Goal: Transaction & Acquisition: Purchase product/service

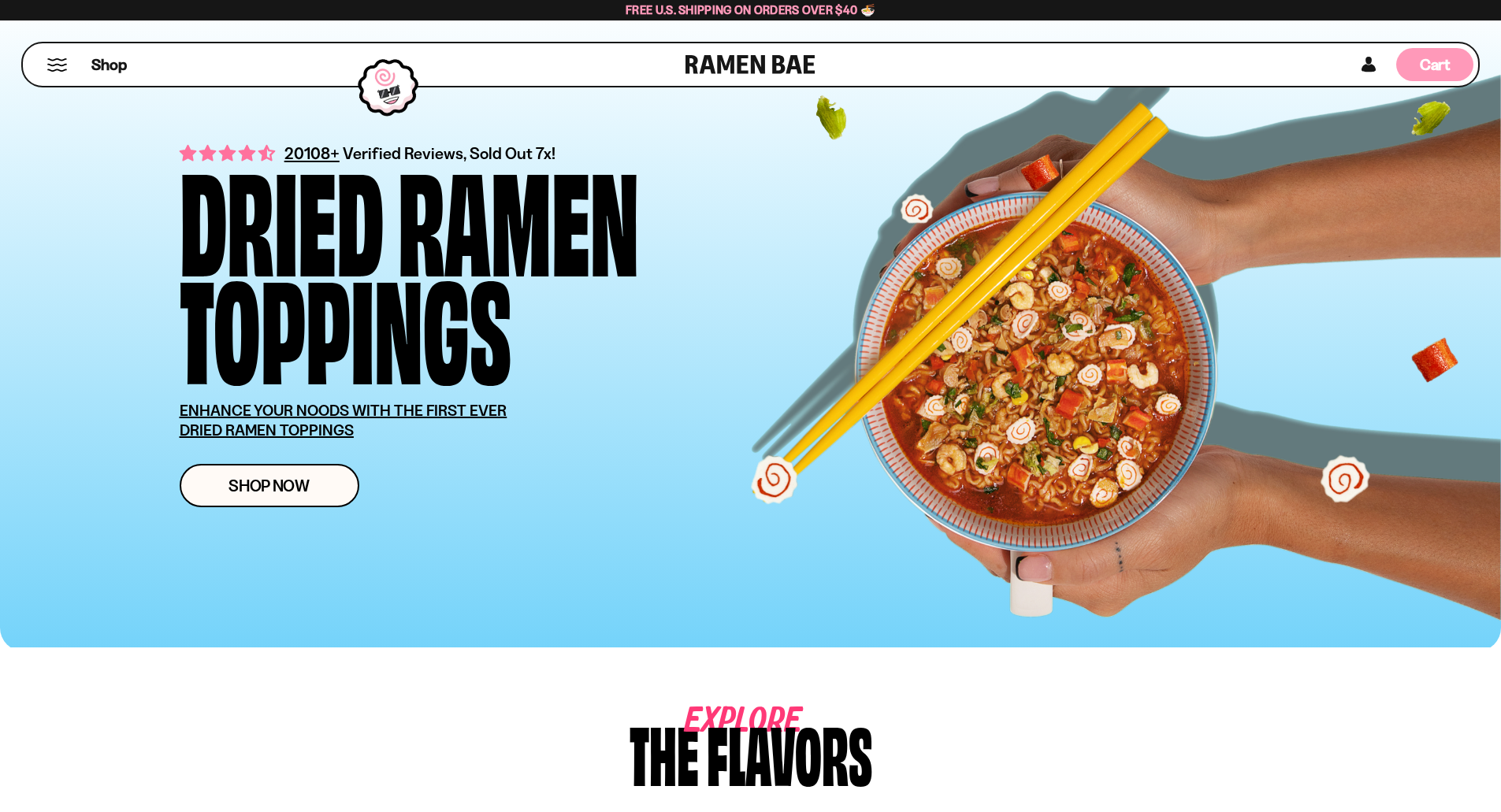
click at [1445, 71] on span "Cart" at bounding box center [1434, 65] width 31 height 19
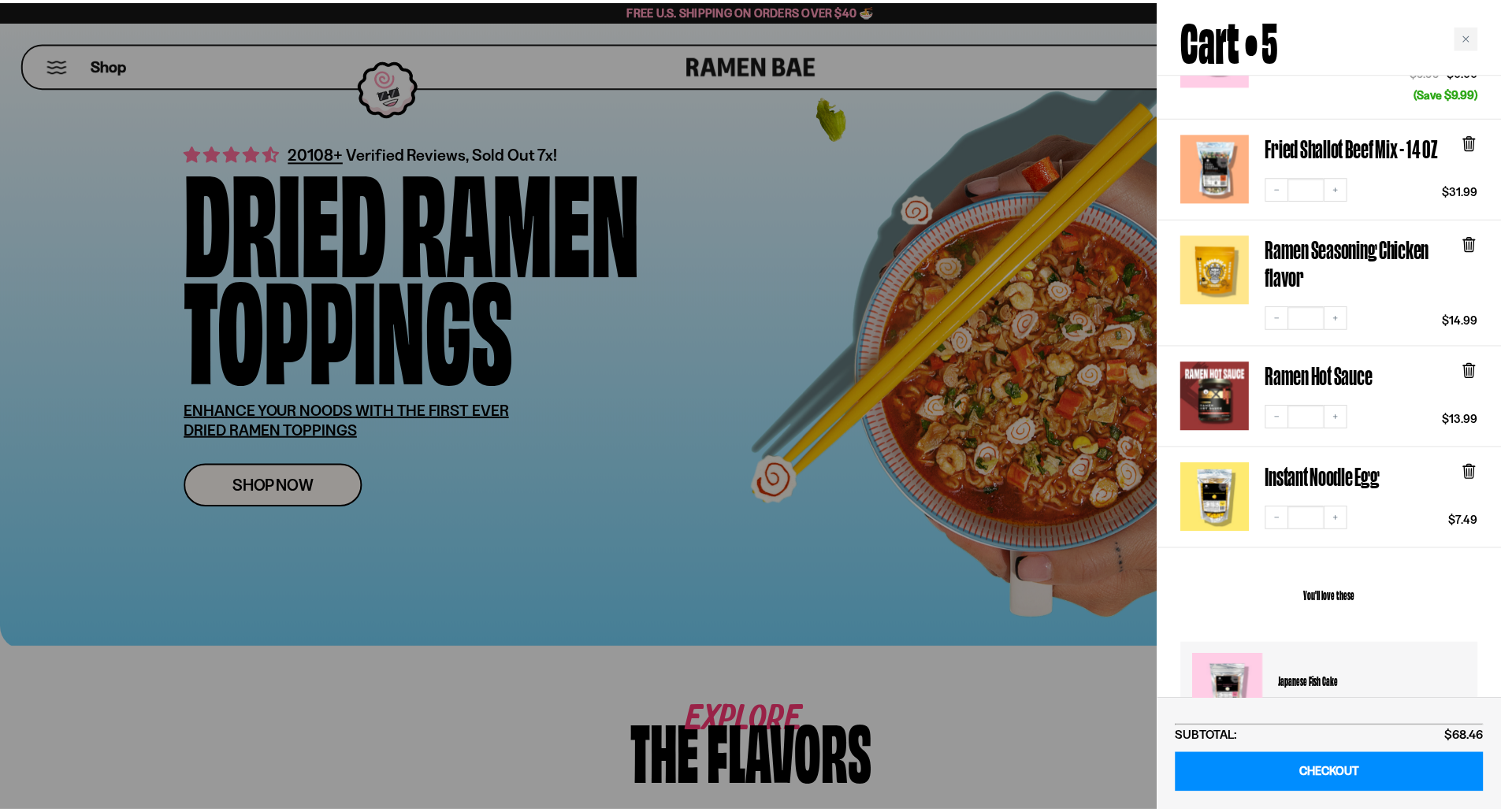
scroll to position [236, 0]
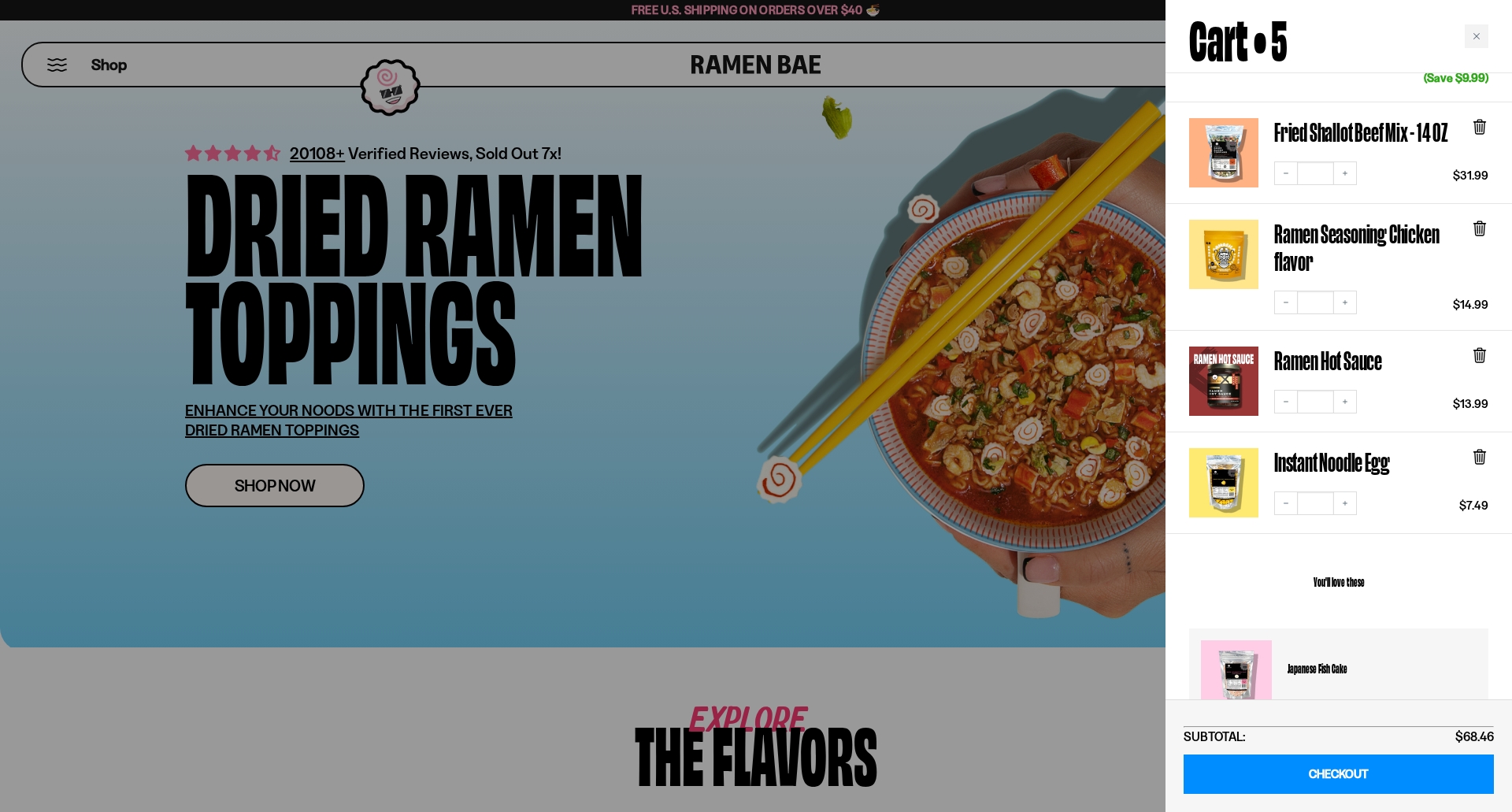
click at [703, 692] on div at bounding box center [756, 406] width 1512 height 812
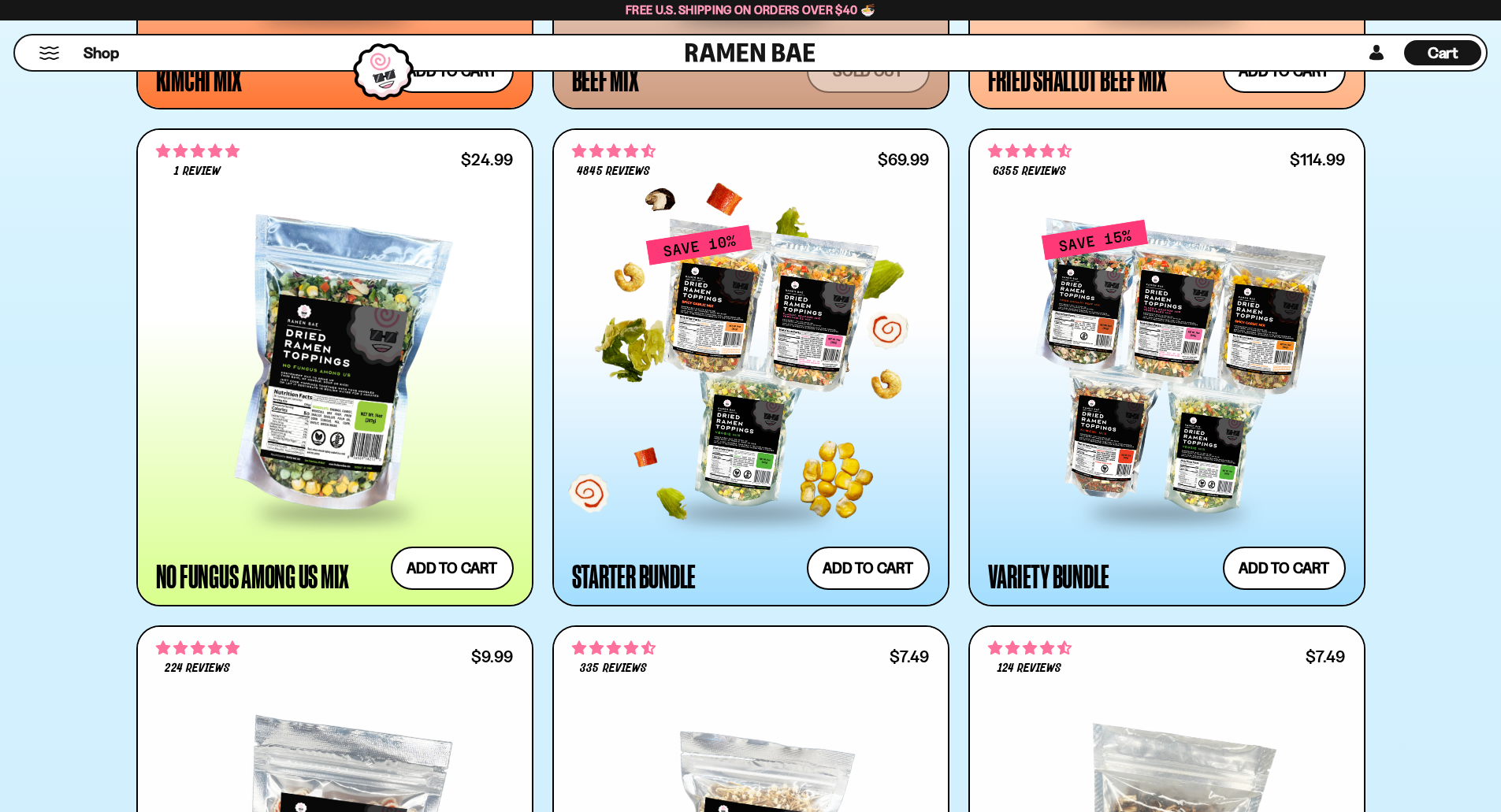
scroll to position [1733, 0]
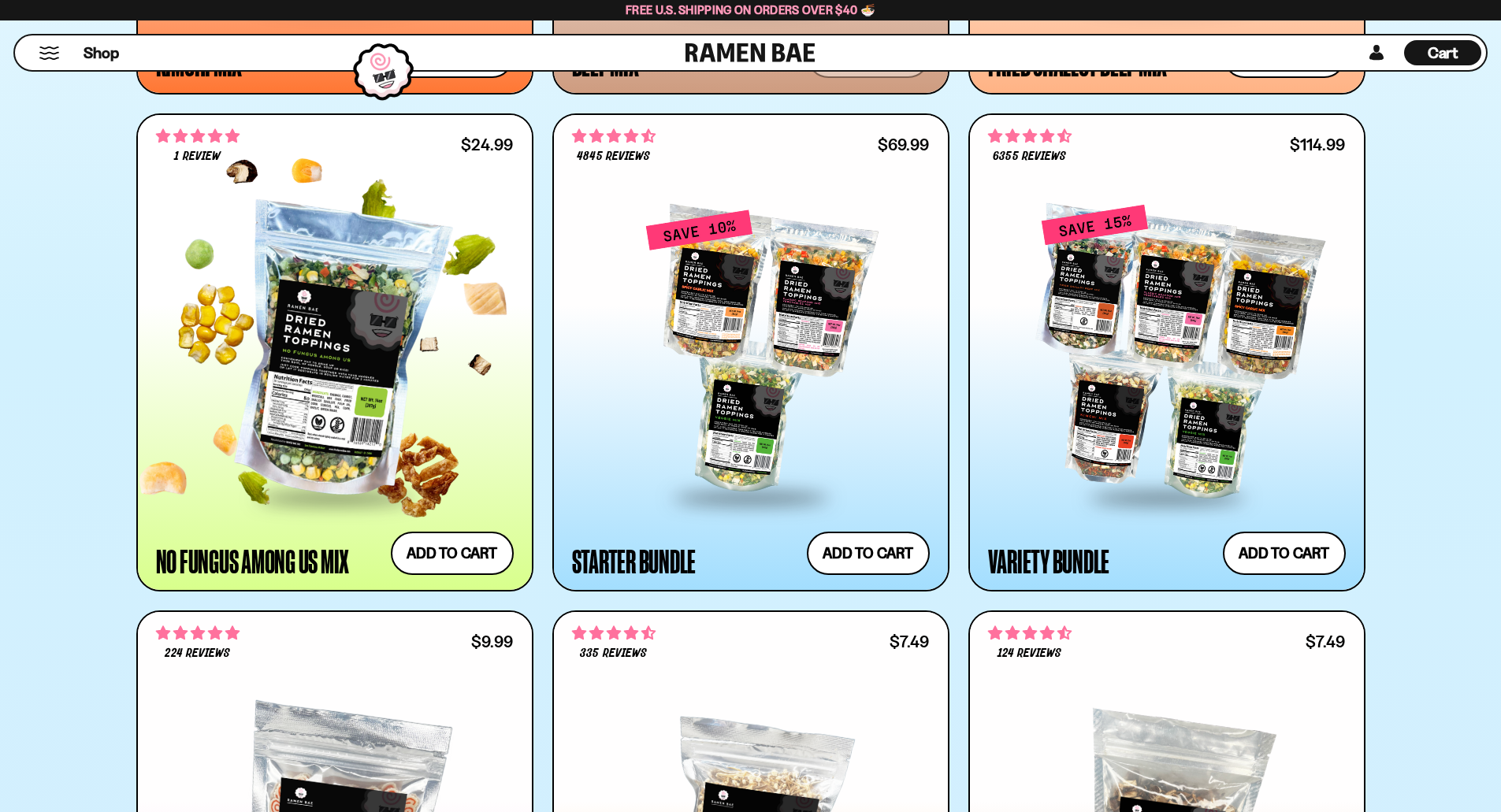
click at [382, 394] on div at bounding box center [334, 352] width 357 height 287
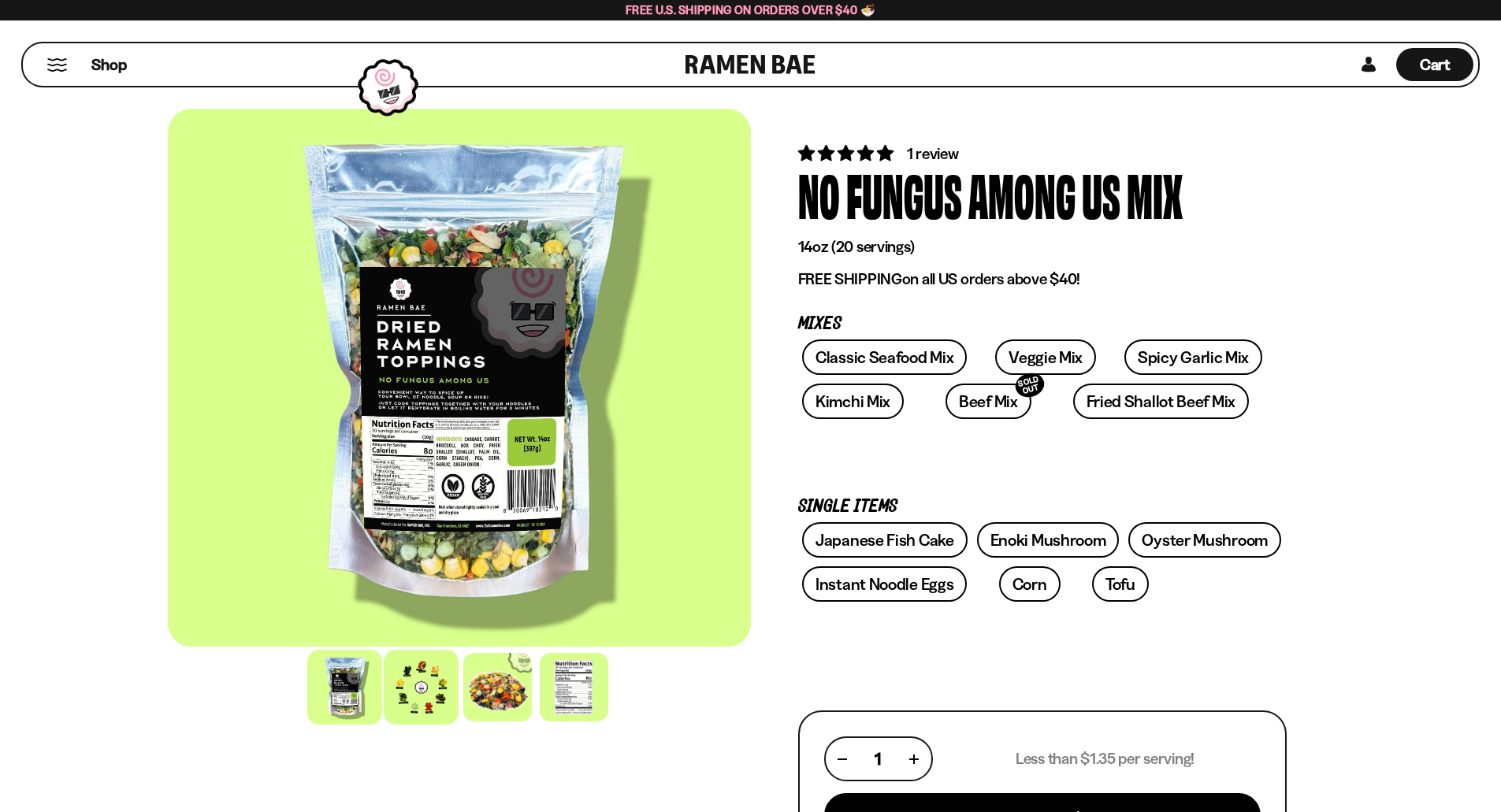
click at [433, 683] on div at bounding box center [420, 687] width 75 height 75
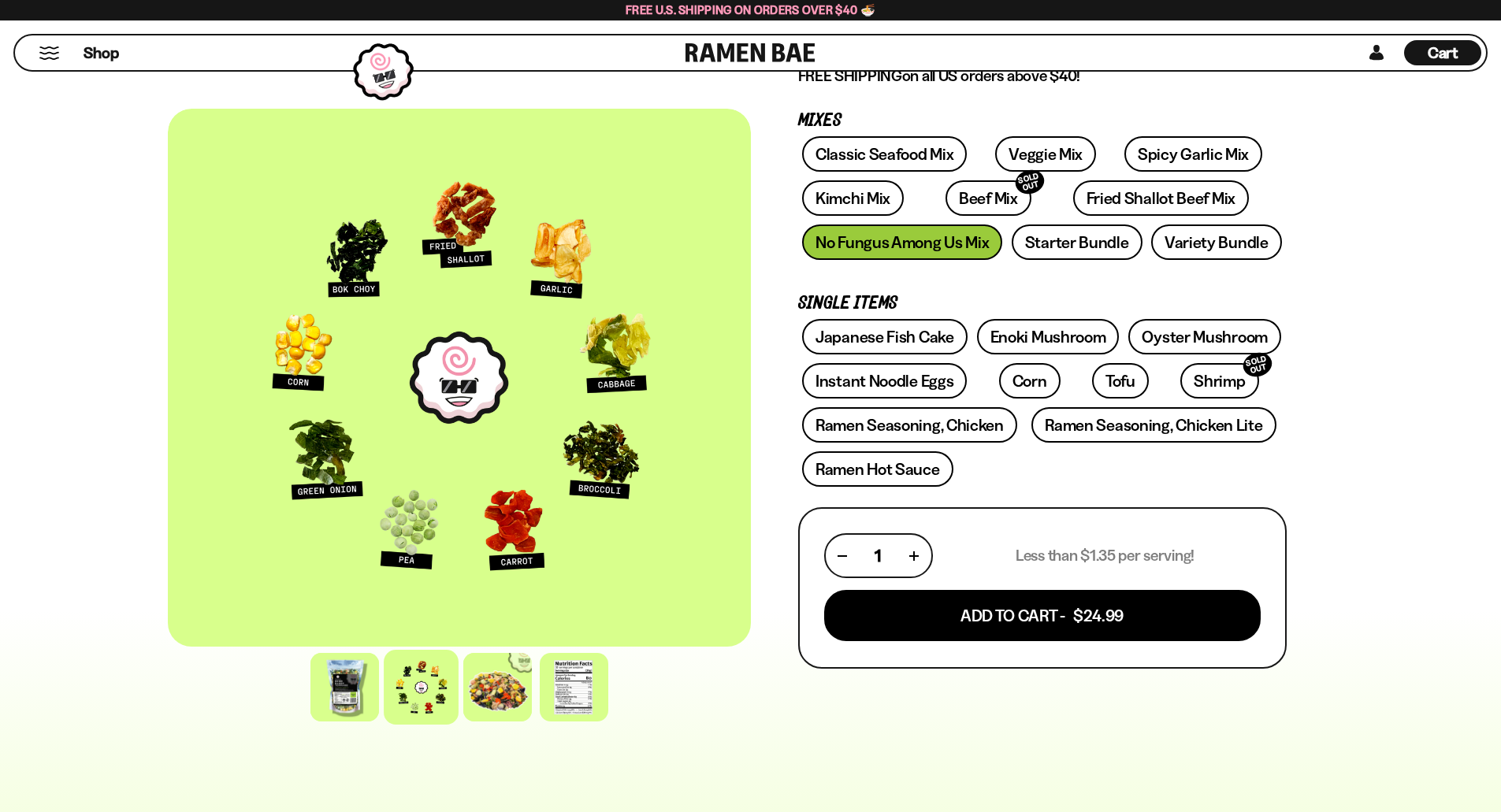
scroll to position [236, 0]
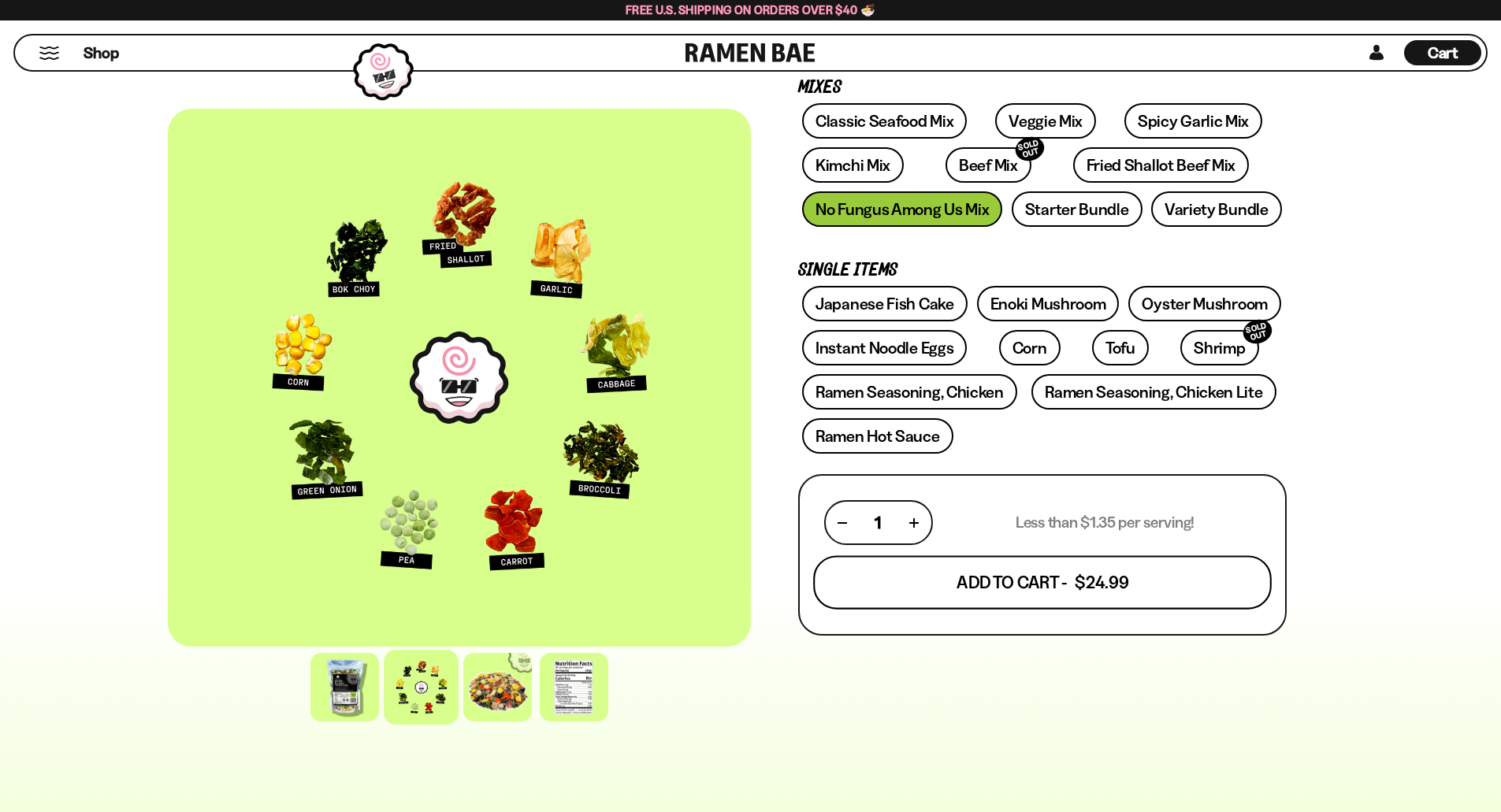
click at [999, 590] on button "Add To Cart - $24.99" at bounding box center [1042, 583] width 458 height 54
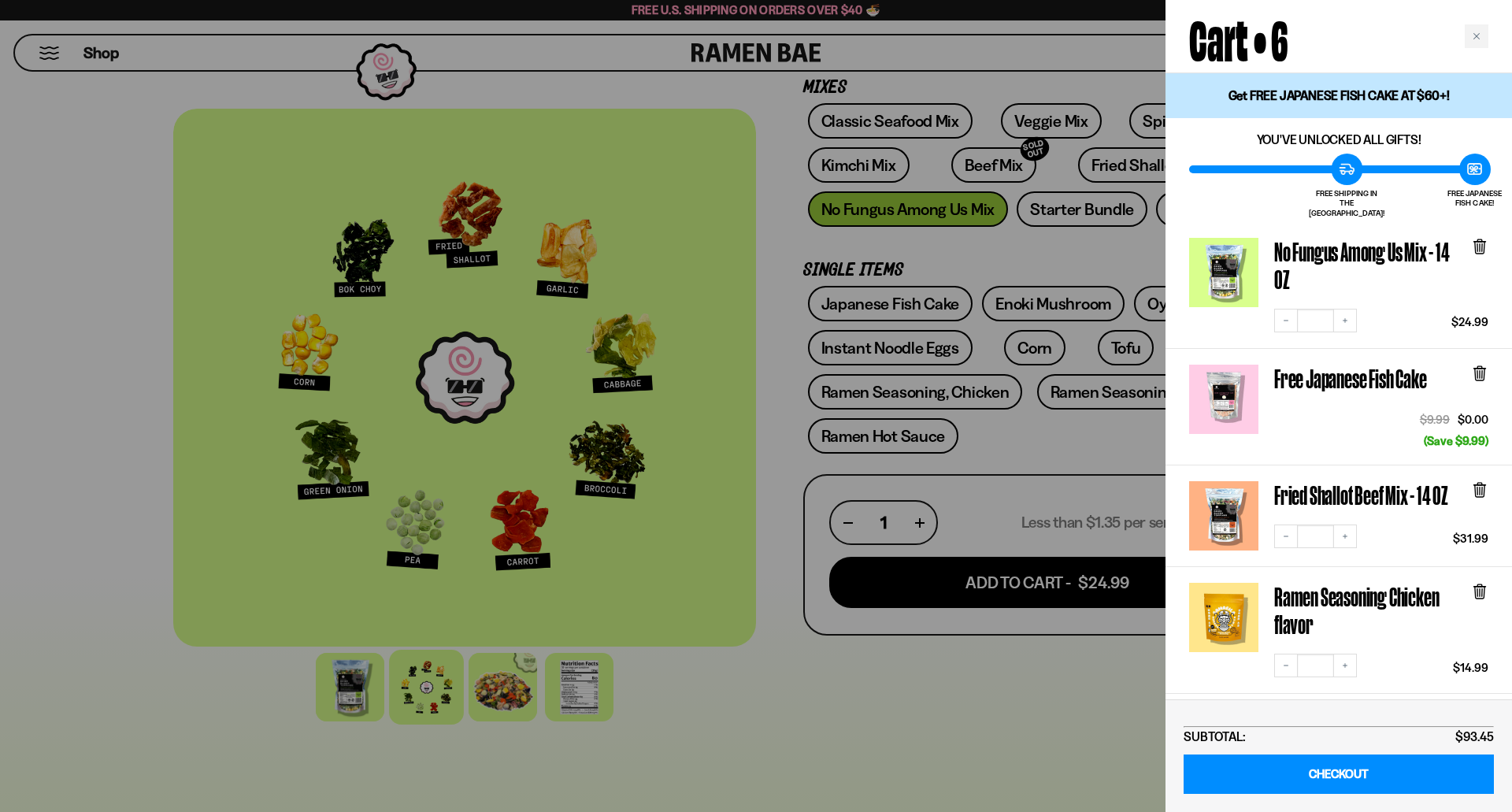
click at [105, 363] on div at bounding box center [756, 406] width 1512 height 812
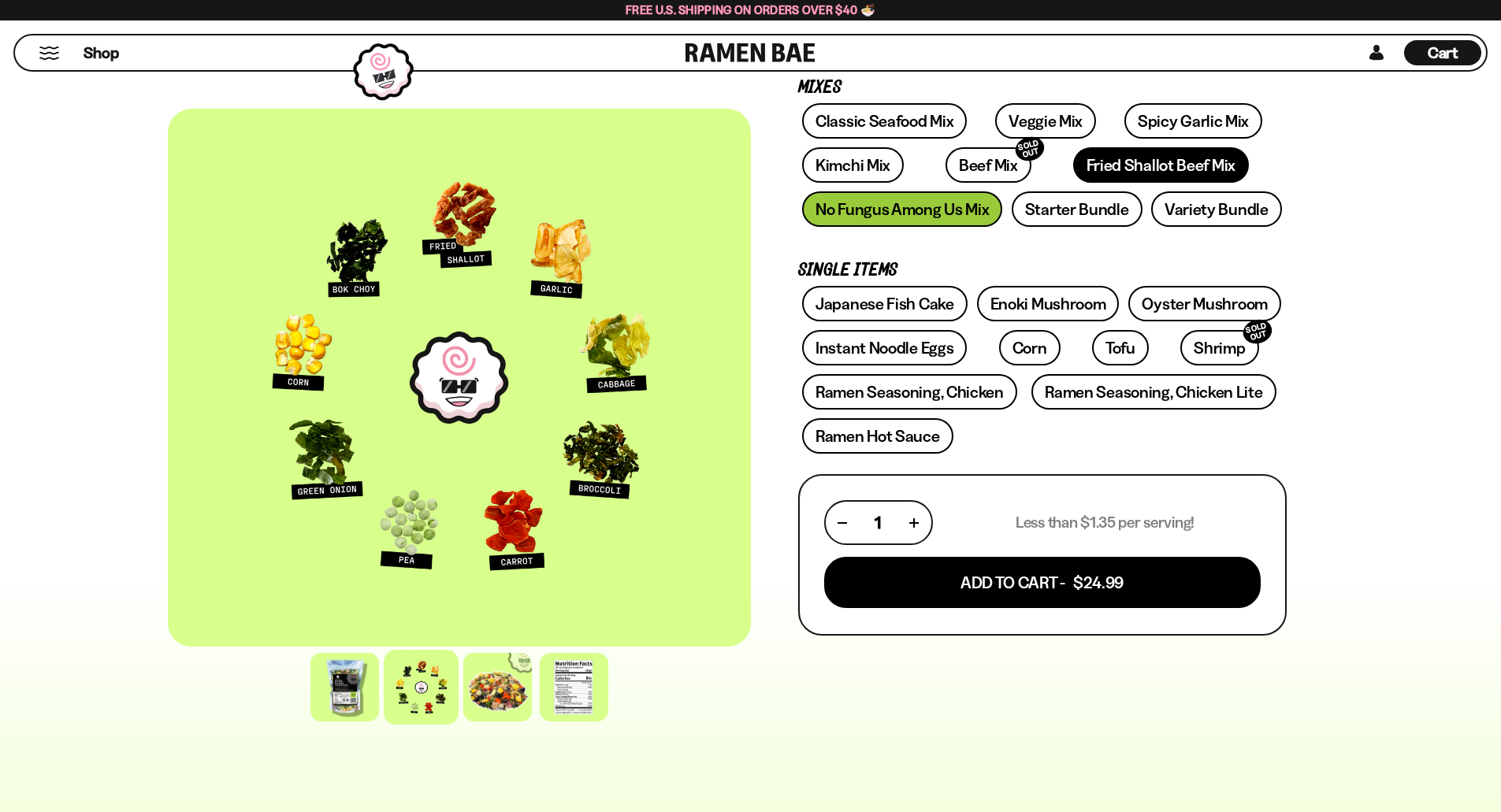
click at [1073, 157] on link "Fried Shallot Beef Mix" at bounding box center [1161, 165] width 176 height 35
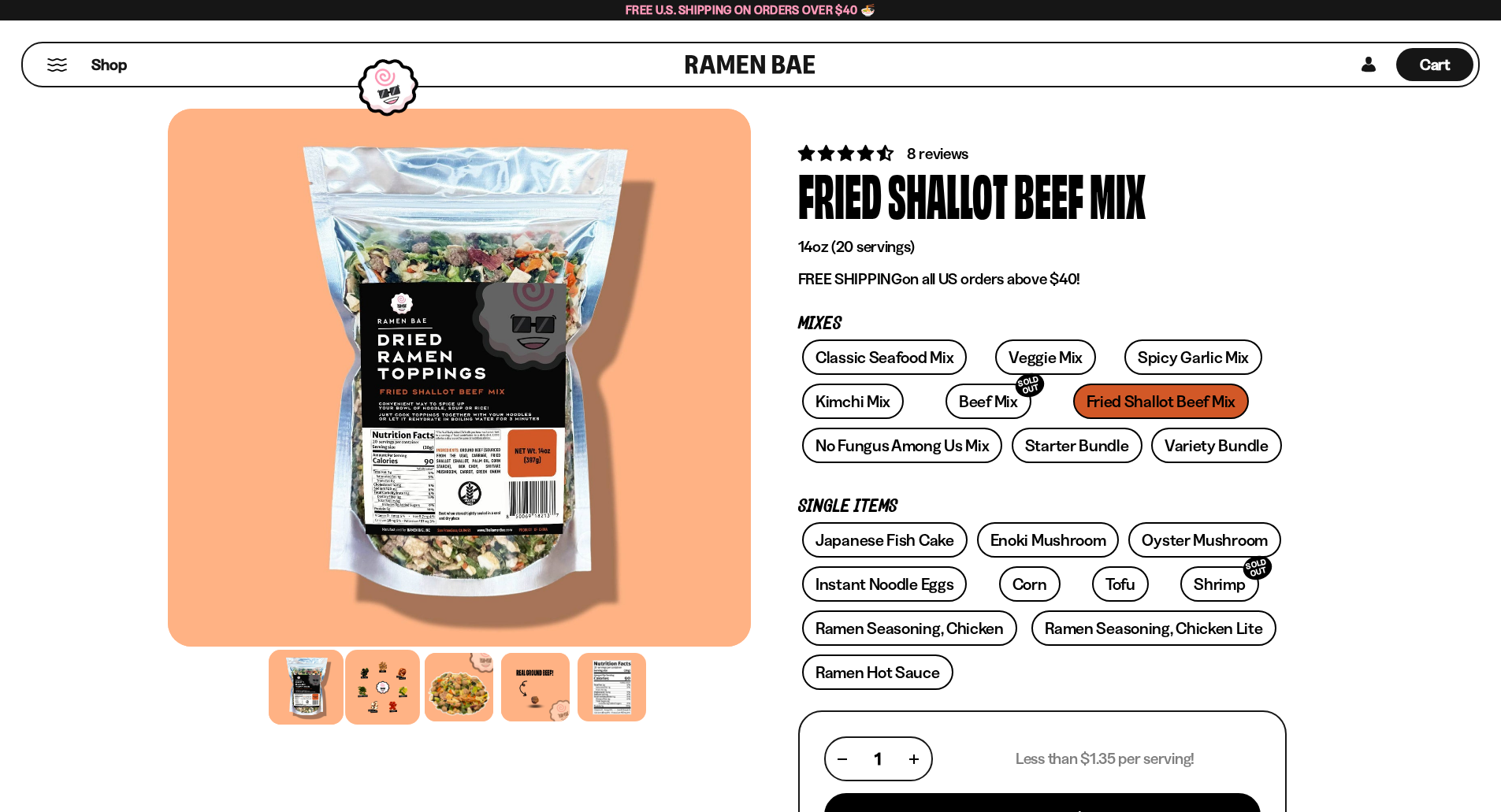
click at [407, 704] on div at bounding box center [382, 687] width 75 height 75
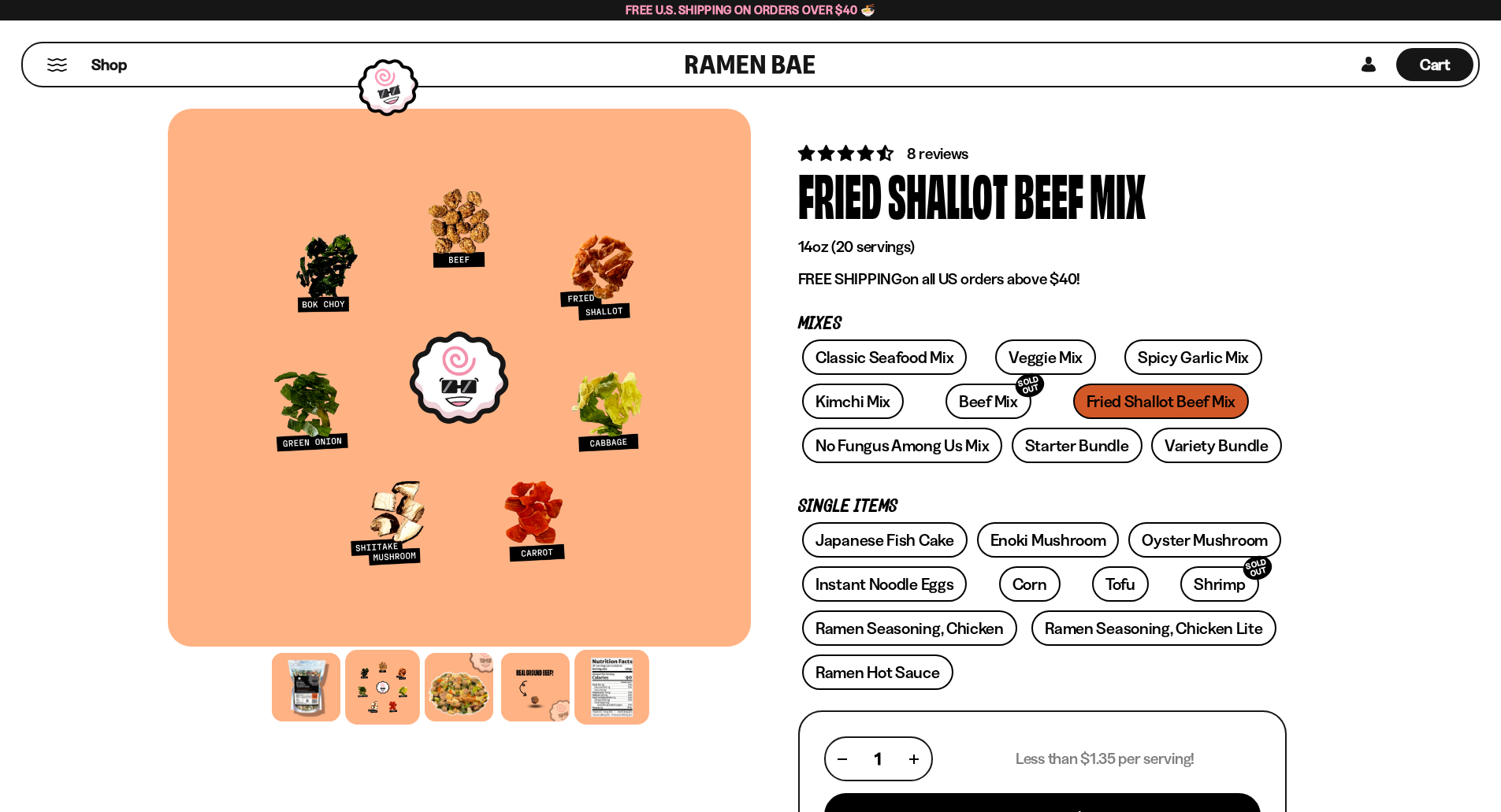
click at [600, 673] on div at bounding box center [611, 687] width 75 height 75
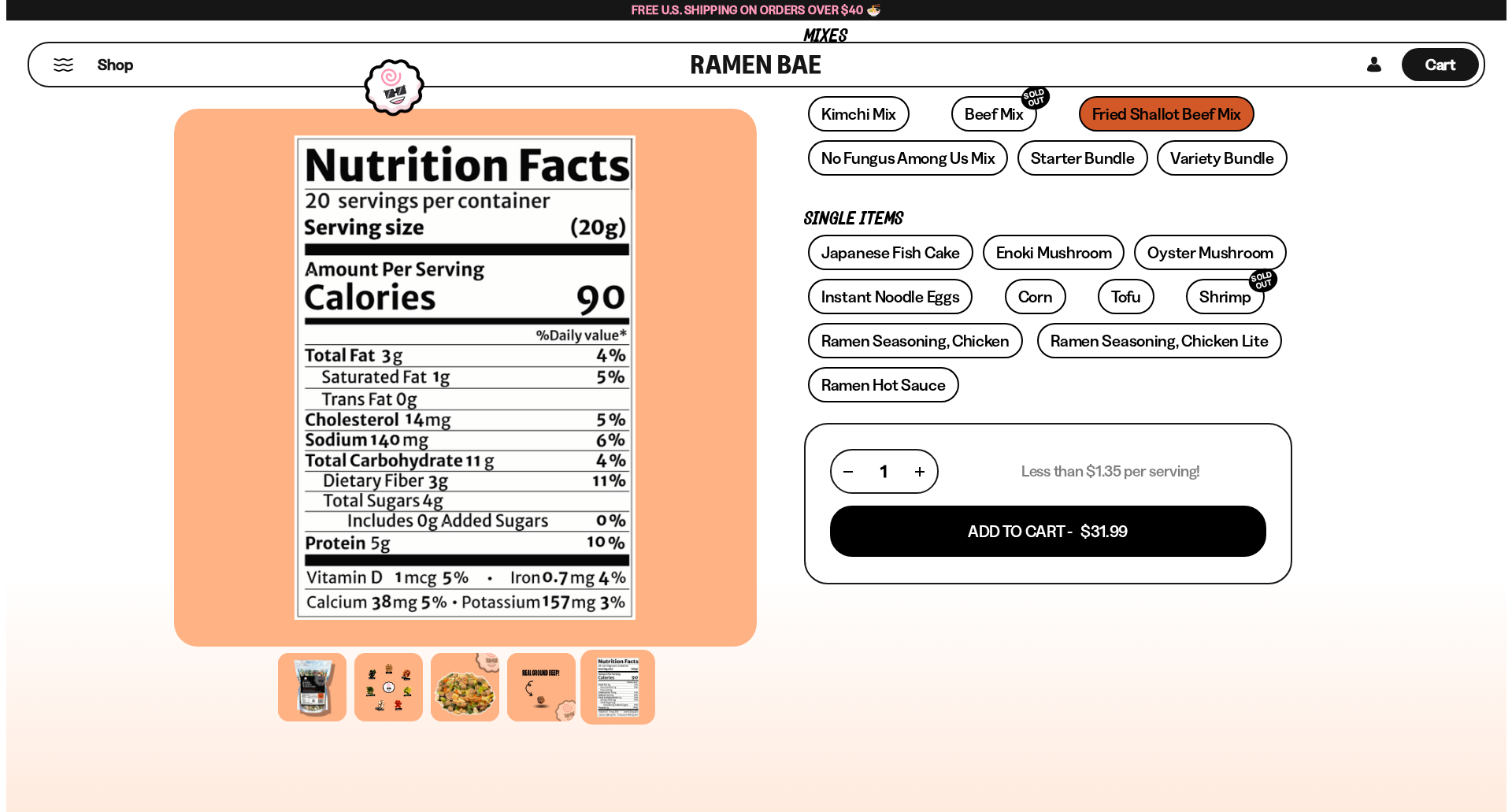
scroll to position [315, 0]
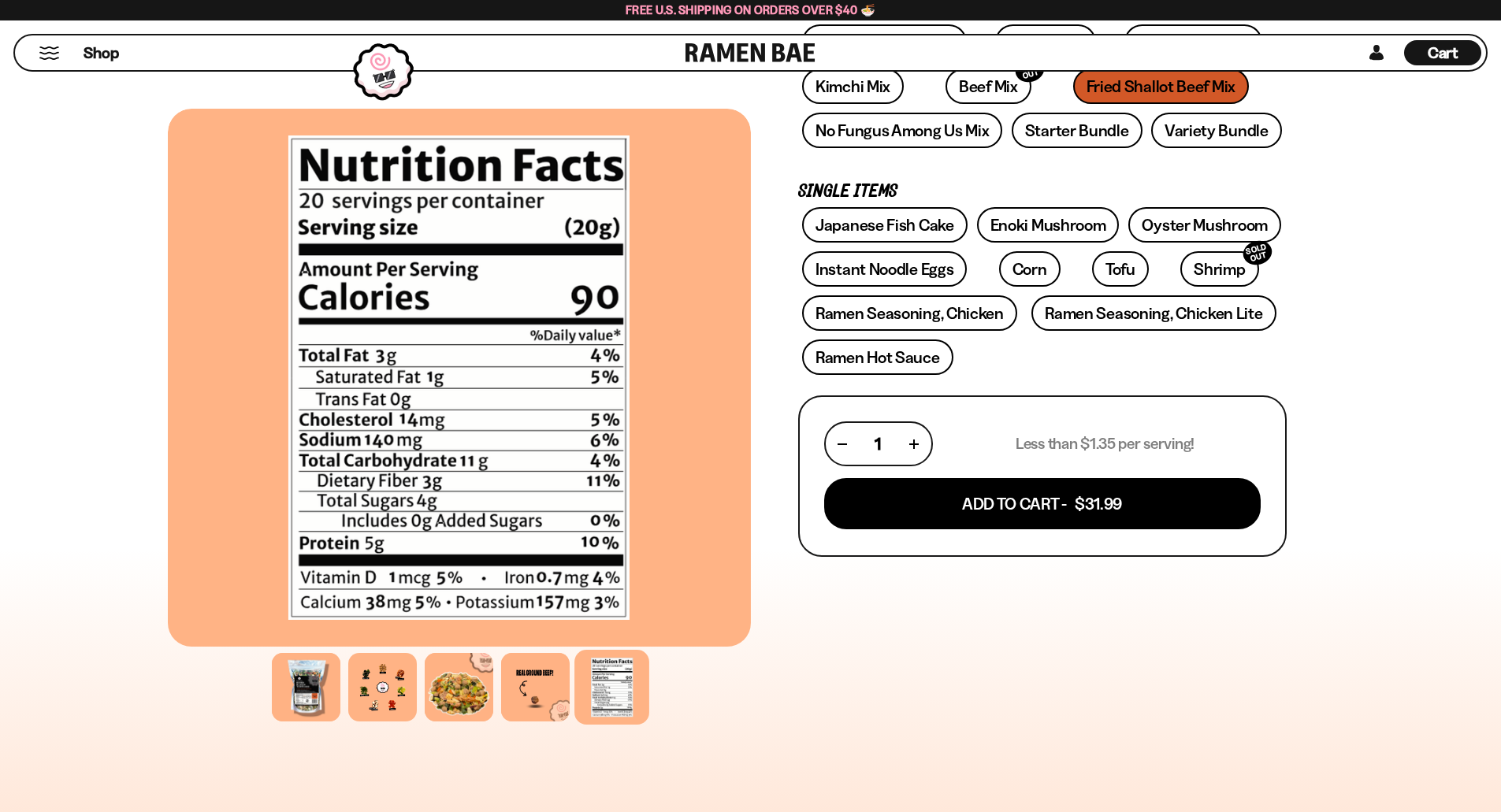
click at [1439, 63] on div "Cart D0381C2F-513E-4F90-8A41-6F0A75DCBAAA" at bounding box center [1443, 53] width 31 height 21
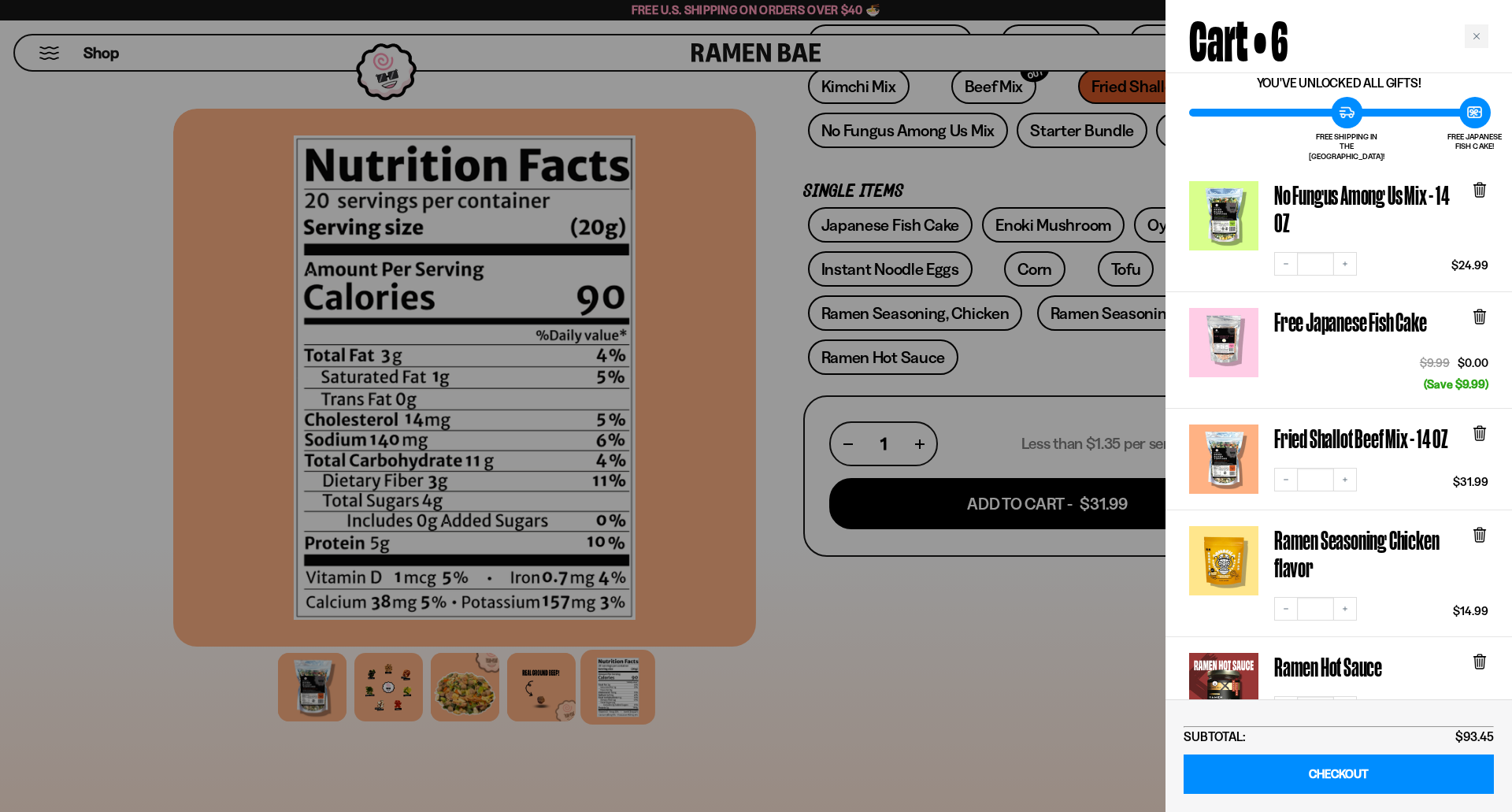
scroll to position [79, 0]
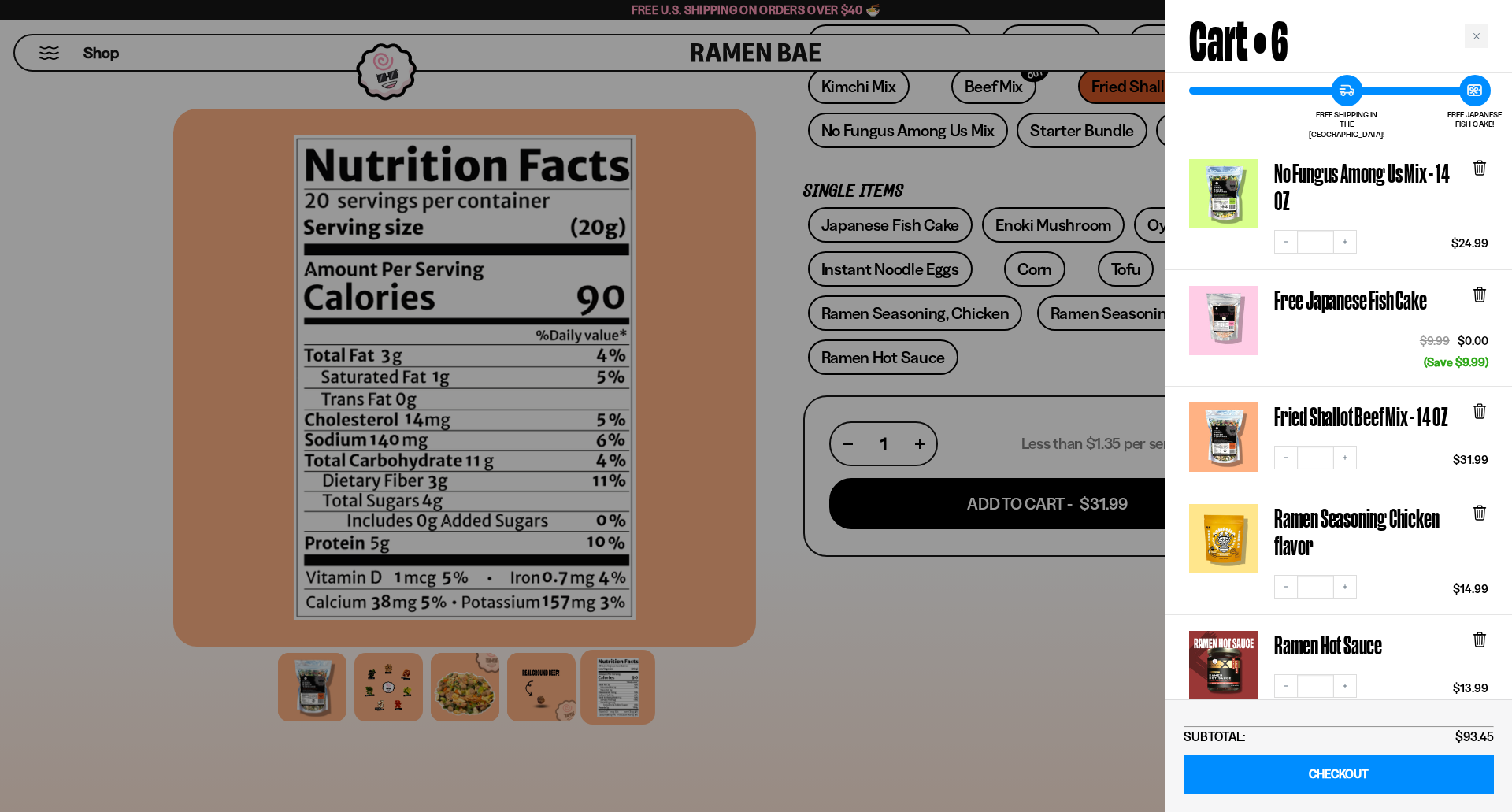
click at [1236, 313] on div at bounding box center [1223, 320] width 69 height 69
click at [1343, 288] on h3 "Free Japanese Fish Cake" at bounding box center [1354, 300] width 160 height 28
click at [1209, 298] on div at bounding box center [1223, 320] width 69 height 69
click at [1485, 286] on icon at bounding box center [1479, 294] width 18 height 18
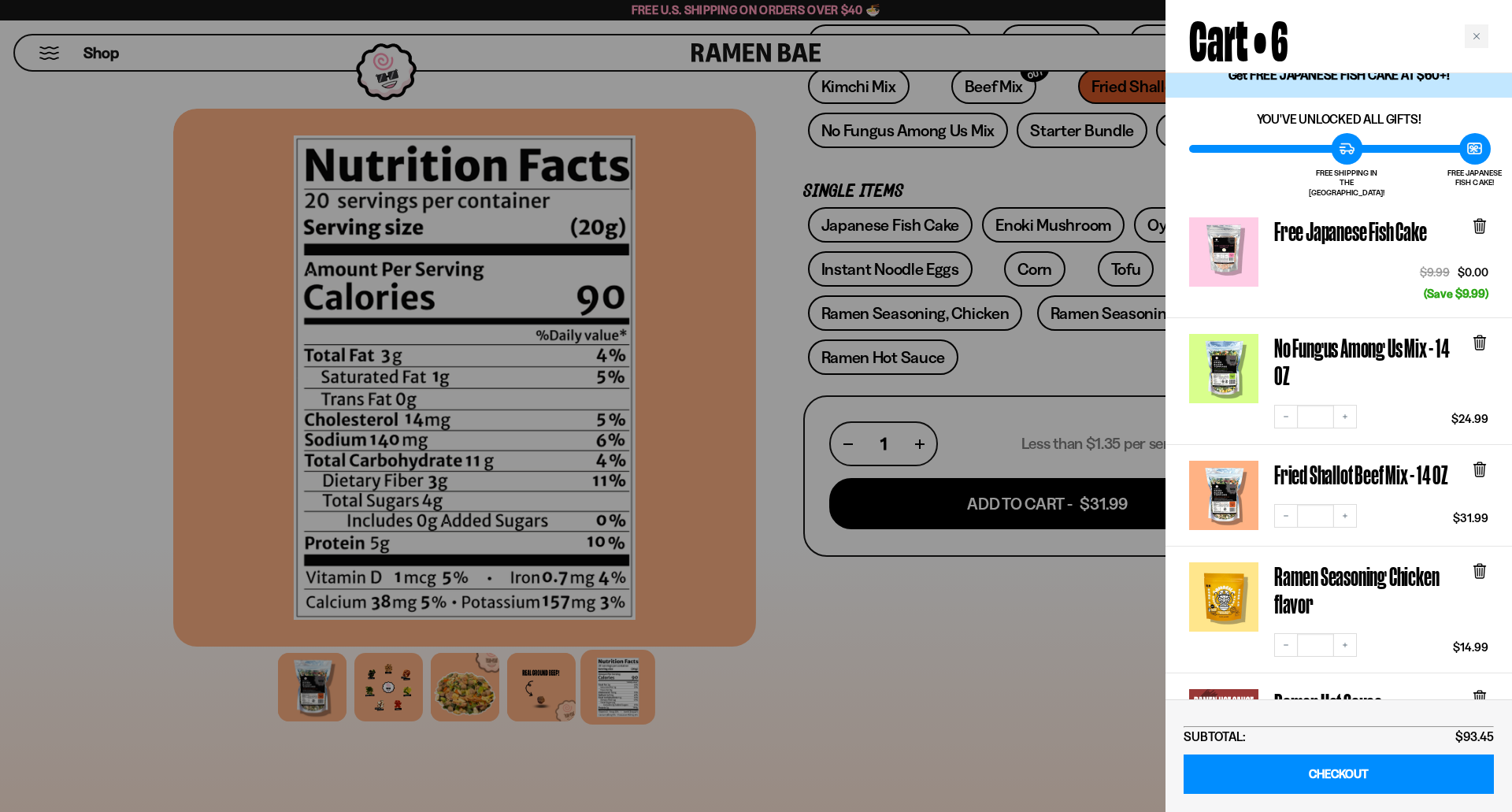
scroll to position [0, 0]
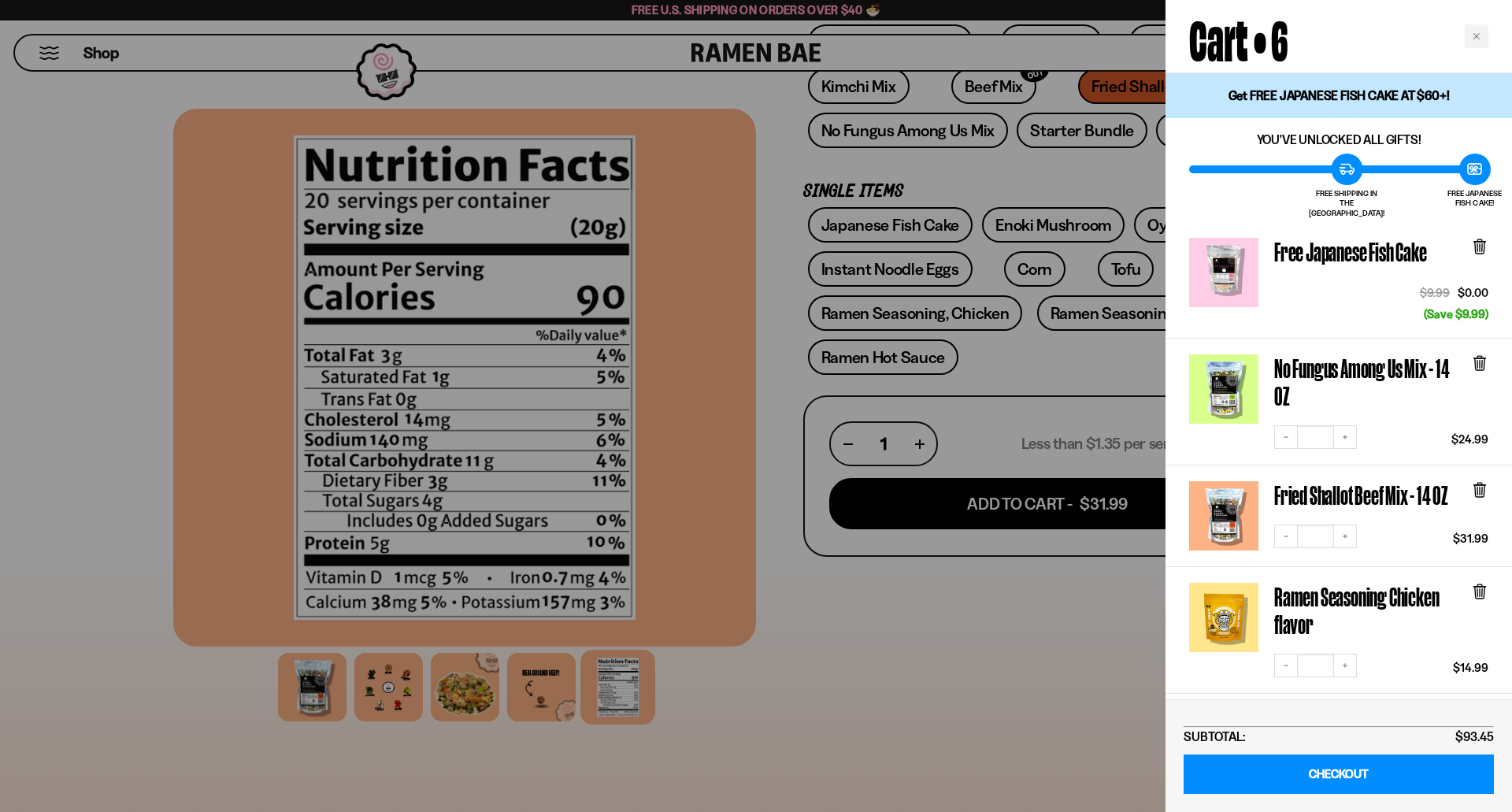
click at [1480, 242] on icon at bounding box center [1480, 247] width 9 height 12
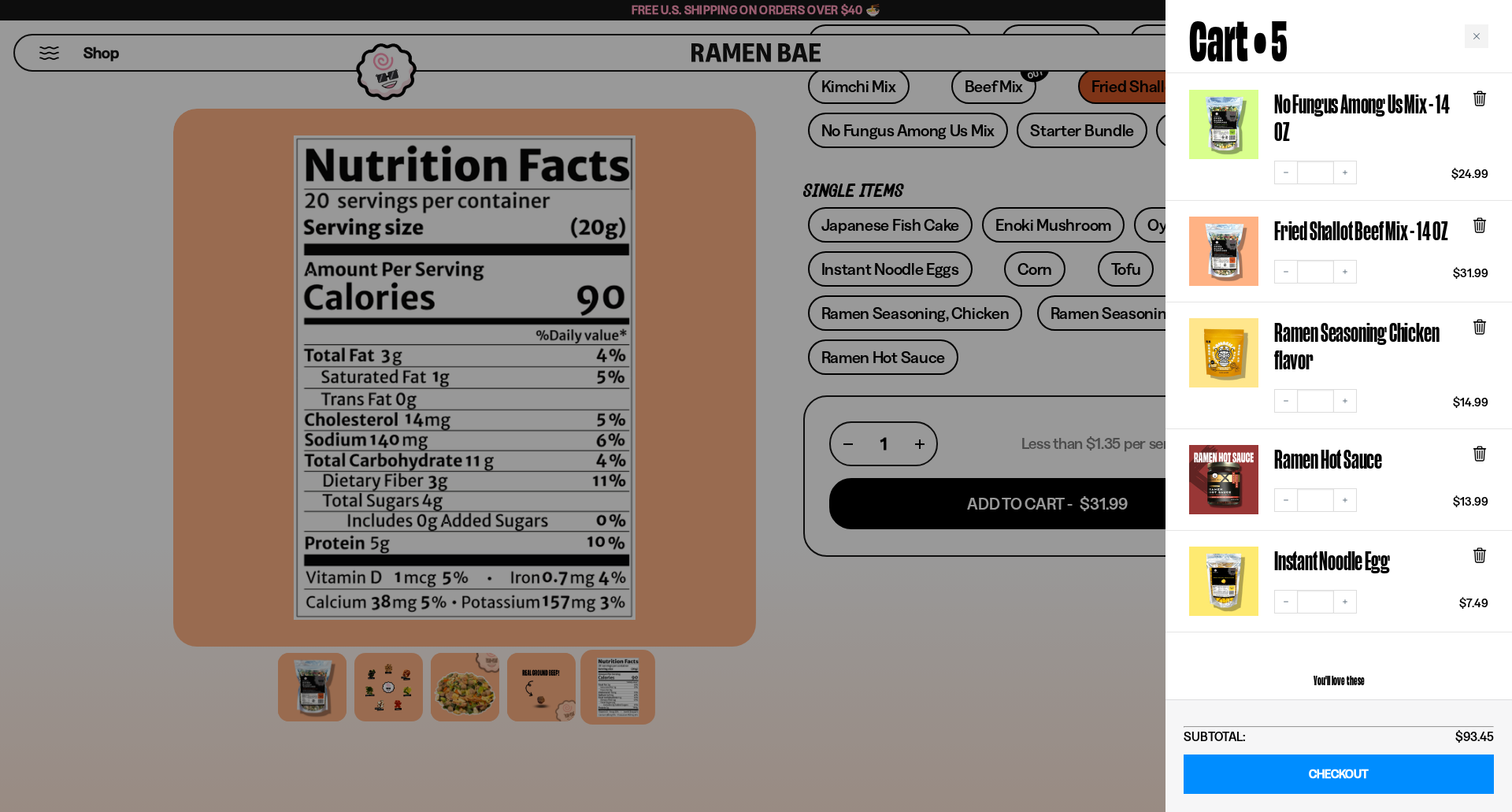
scroll to position [157, 0]
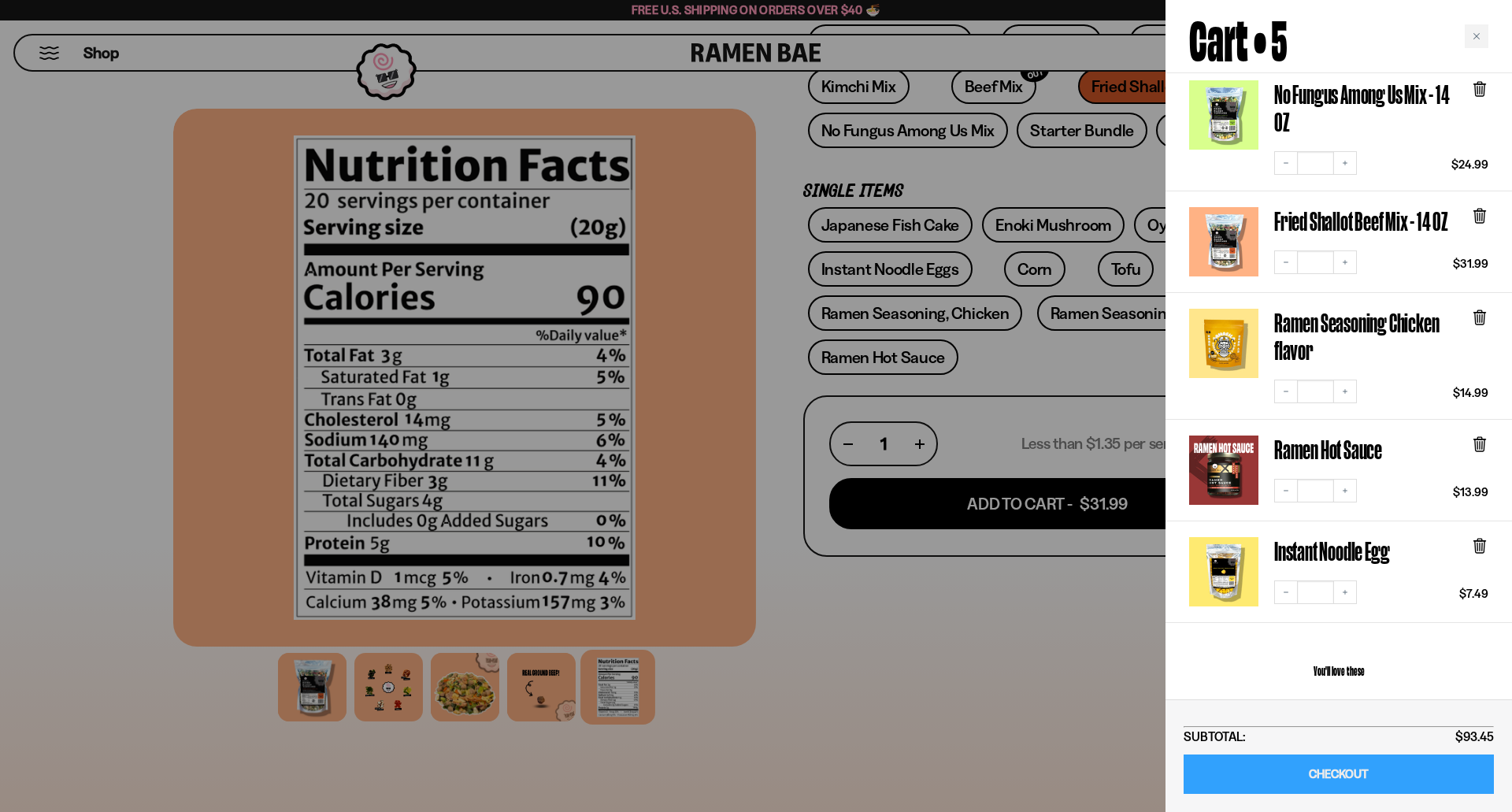
click at [1358, 769] on link "CHECKOUT" at bounding box center [1338, 774] width 310 height 40
